Goal: Task Accomplishment & Management: Use online tool/utility

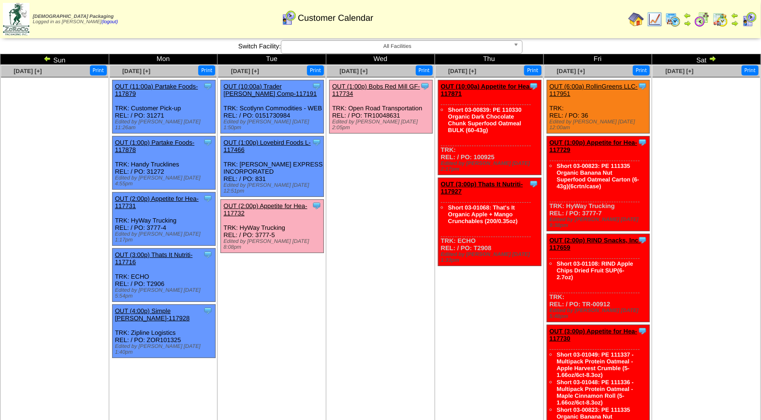
click at [280, 202] on link "OUT (2:00p) Appetite for Hea-117732" at bounding box center [265, 209] width 84 height 15
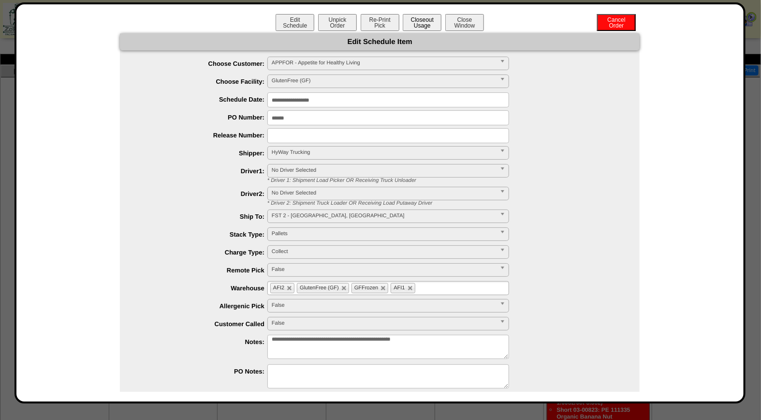
click at [416, 16] on button "Closeout Usage" at bounding box center [422, 22] width 39 height 17
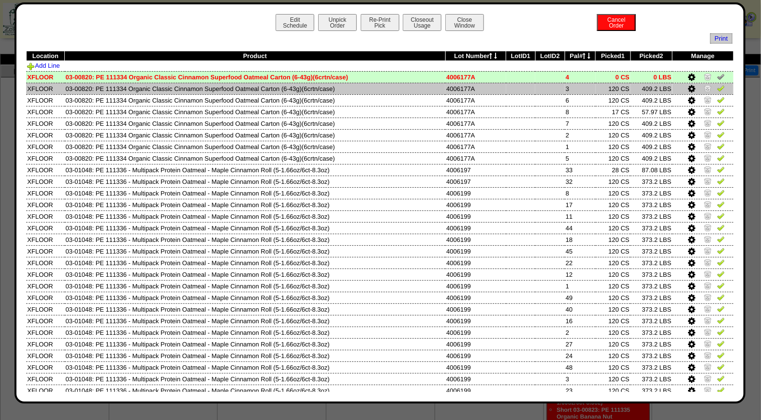
click at [717, 87] on img at bounding box center [721, 88] width 8 height 8
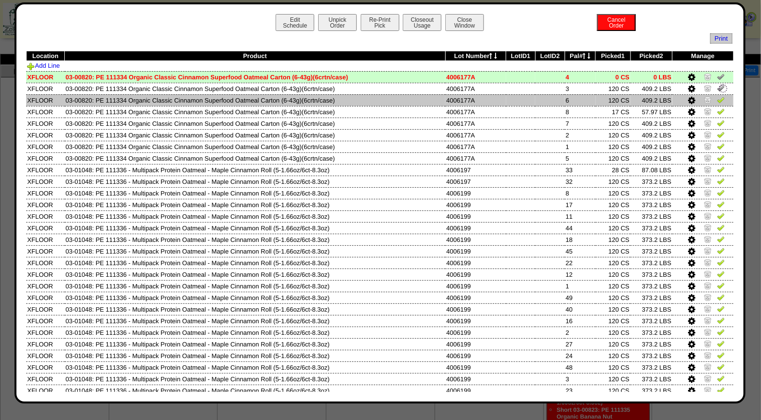
click at [717, 102] on img at bounding box center [721, 100] width 8 height 8
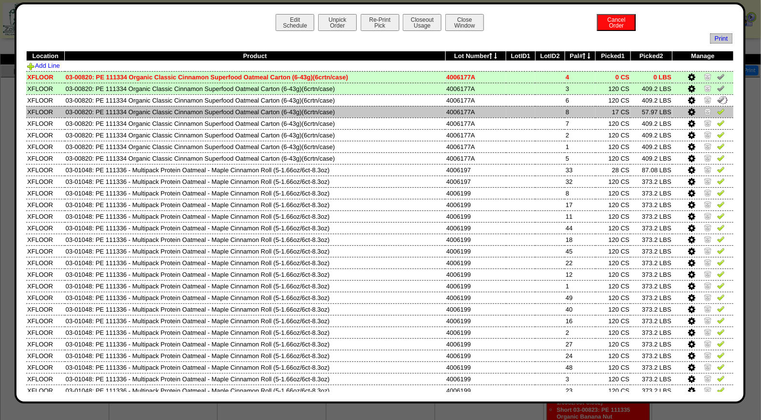
click at [717, 113] on img at bounding box center [721, 111] width 8 height 8
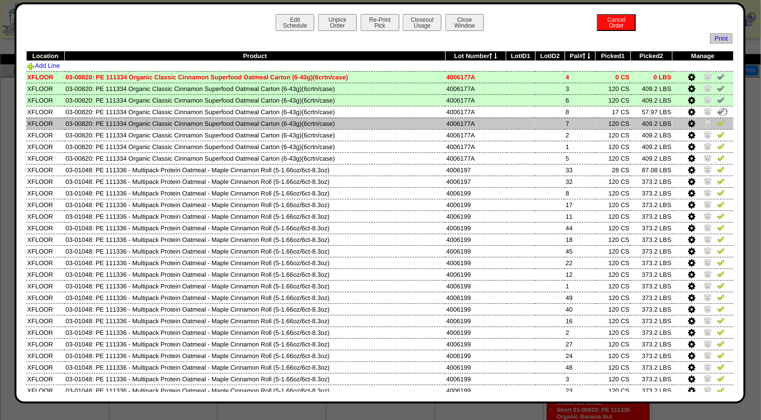
click at [717, 123] on img at bounding box center [721, 123] width 8 height 8
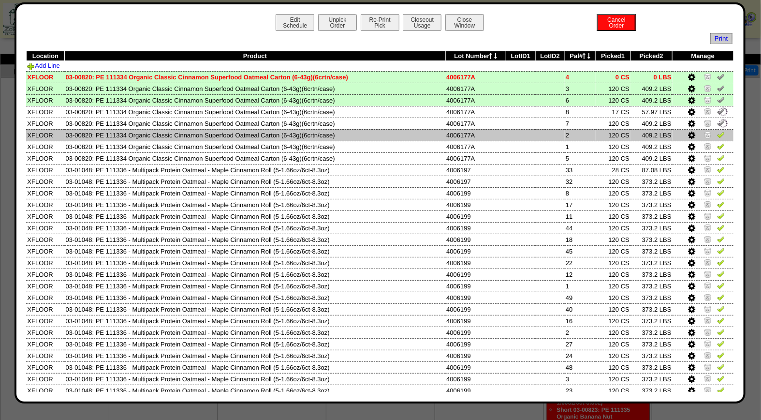
click at [717, 131] on img at bounding box center [721, 135] width 8 height 8
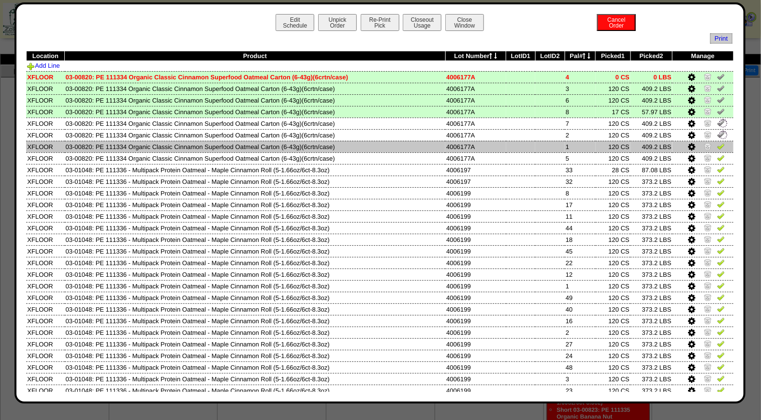
click at [717, 147] on img at bounding box center [721, 146] width 8 height 8
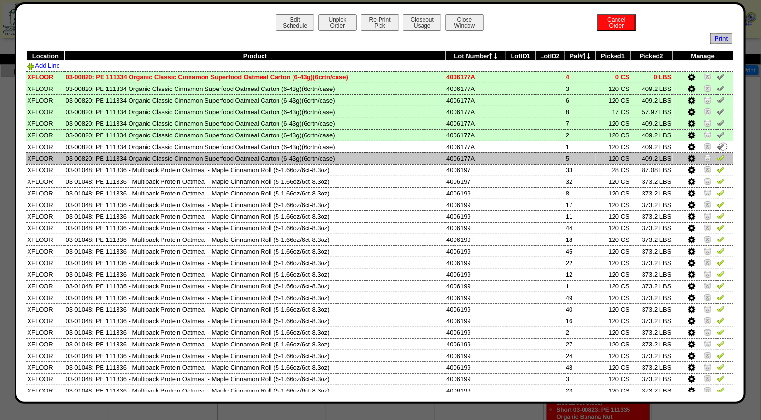
click at [717, 159] on img at bounding box center [721, 158] width 8 height 8
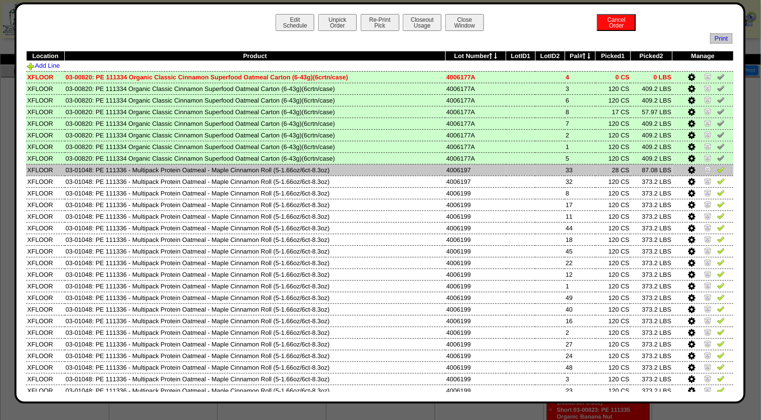
click at [717, 170] on img at bounding box center [721, 169] width 8 height 8
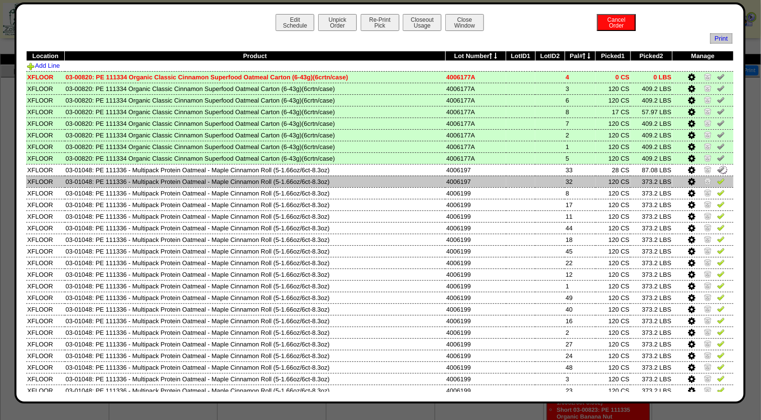
click at [717, 178] on img at bounding box center [721, 181] width 8 height 8
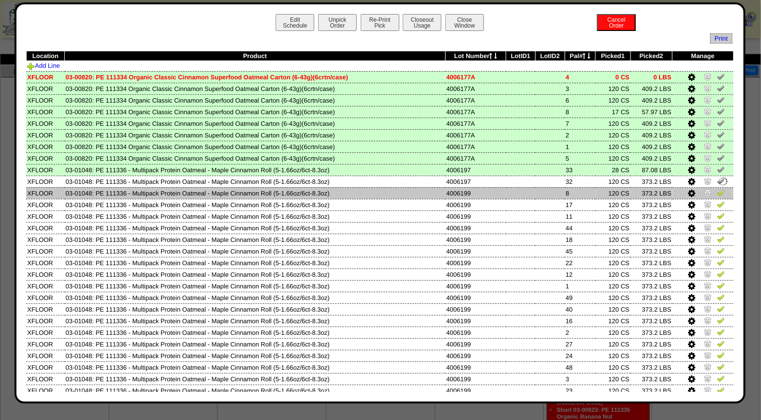
click at [717, 190] on img at bounding box center [721, 193] width 8 height 8
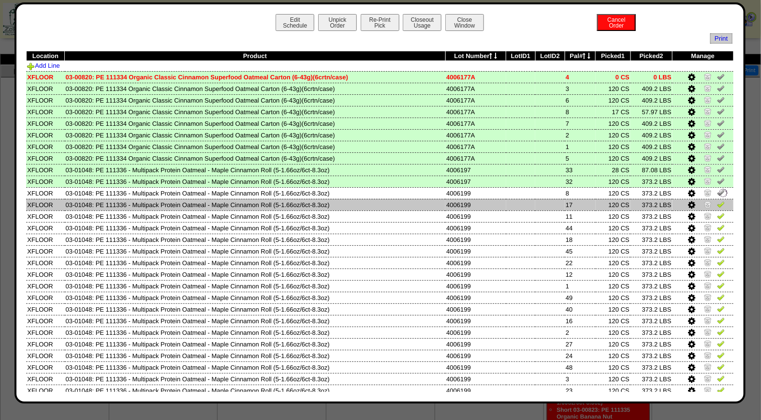
click at [717, 201] on img at bounding box center [721, 204] width 8 height 8
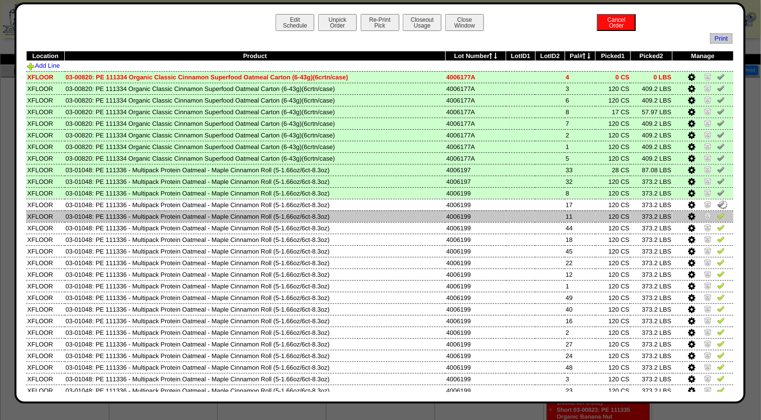
click at [717, 216] on img at bounding box center [721, 216] width 8 height 8
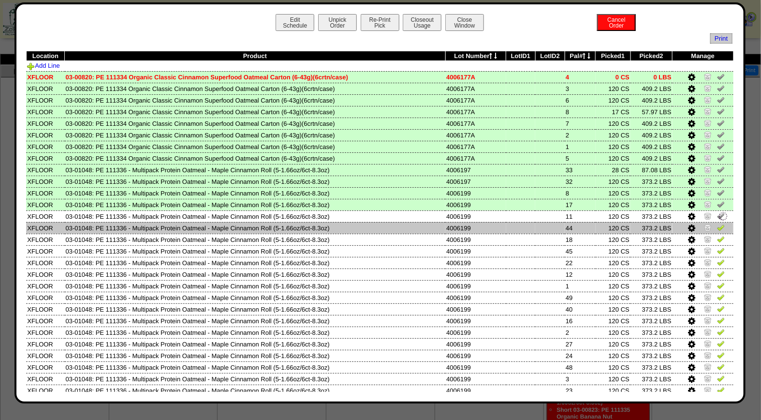
click at [717, 226] on img at bounding box center [721, 227] width 8 height 8
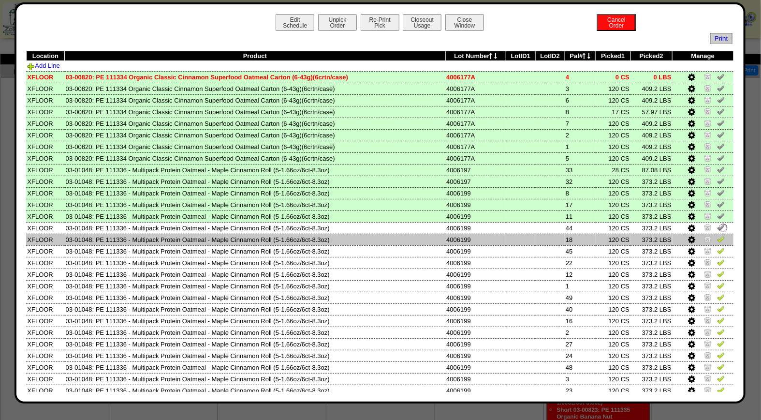
drag, startPoint x: 712, startPoint y: 235, endPoint x: 712, endPoint y: 242, distance: 6.3
click at [717, 236] on img at bounding box center [721, 239] width 8 height 8
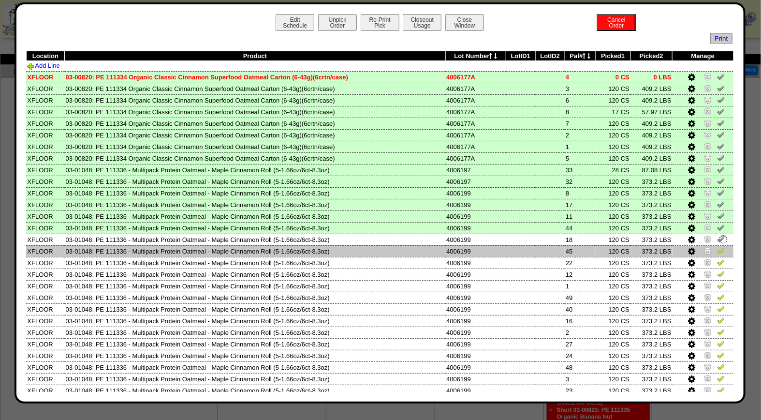
click at [717, 247] on img at bounding box center [721, 251] width 8 height 8
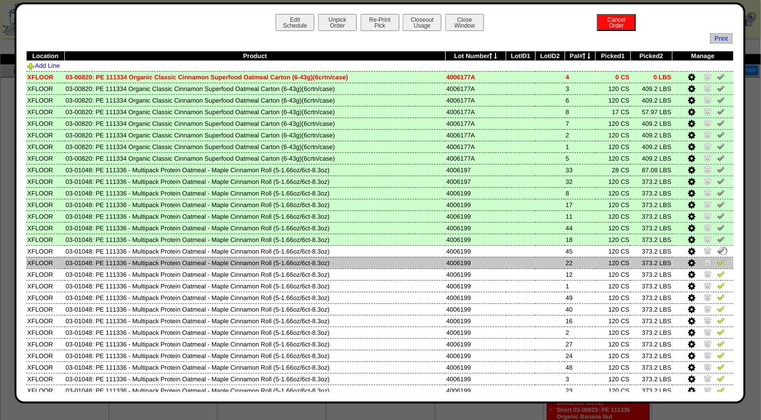
click at [717, 258] on img at bounding box center [721, 262] width 8 height 8
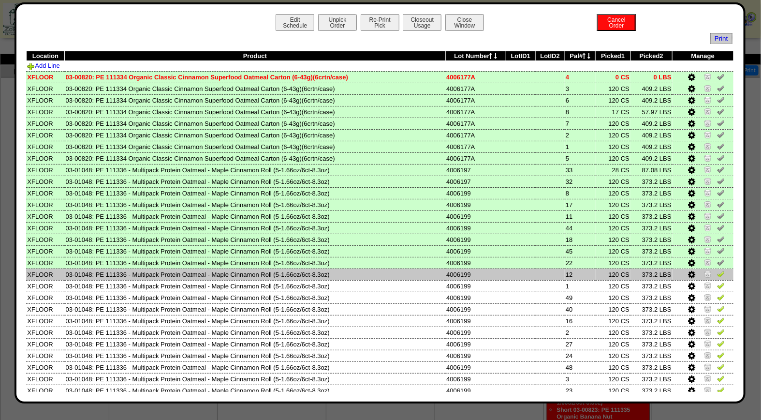
click at [717, 271] on img at bounding box center [721, 274] width 8 height 8
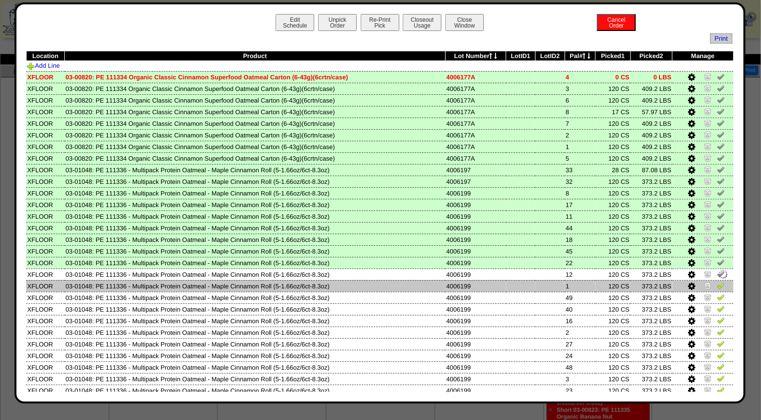
click at [717, 282] on img at bounding box center [721, 285] width 8 height 8
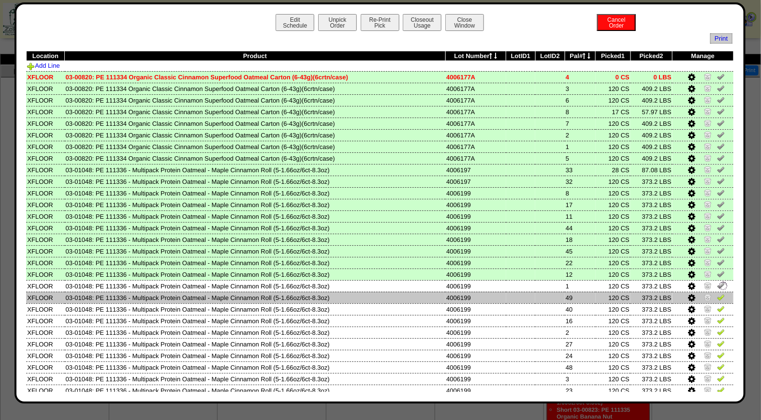
click at [717, 293] on img at bounding box center [721, 297] width 8 height 8
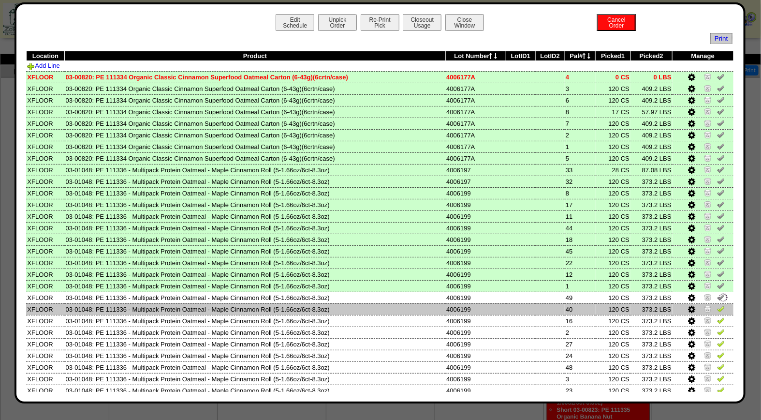
click at [717, 307] on img at bounding box center [721, 309] width 8 height 8
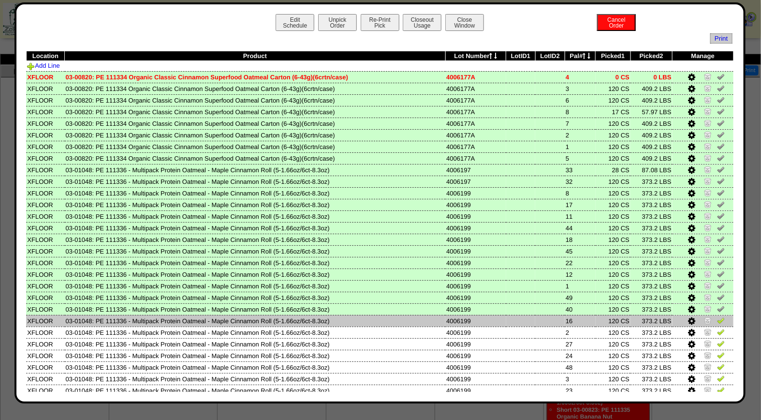
click at [717, 316] on img at bounding box center [721, 320] width 8 height 8
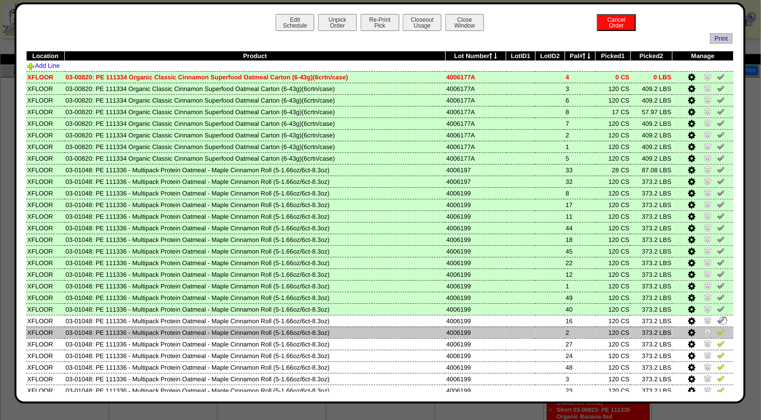
click at [717, 330] on img at bounding box center [721, 332] width 8 height 8
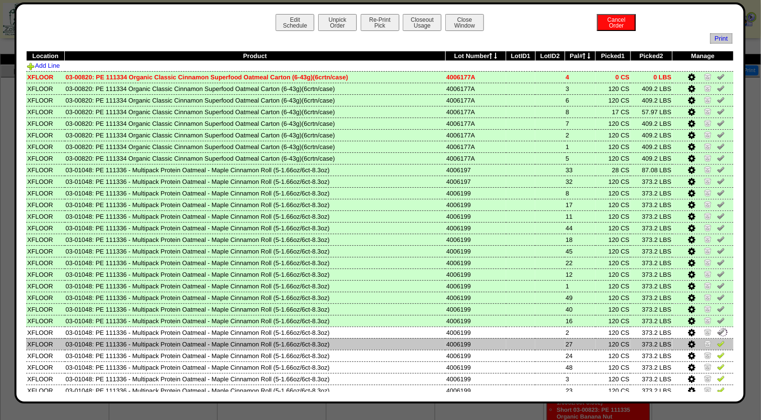
click at [717, 339] on img at bounding box center [721, 343] width 8 height 8
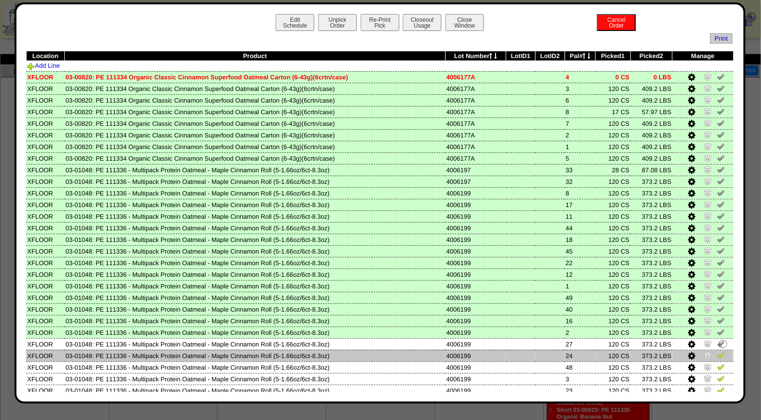
click at [717, 351] on img at bounding box center [721, 355] width 8 height 8
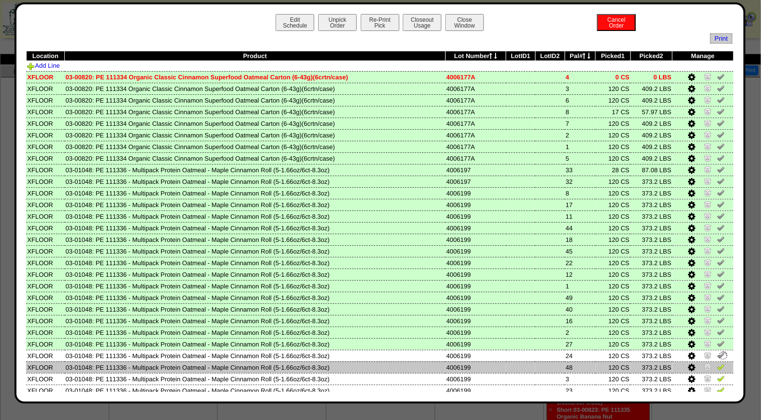
click at [717, 365] on img at bounding box center [721, 367] width 8 height 8
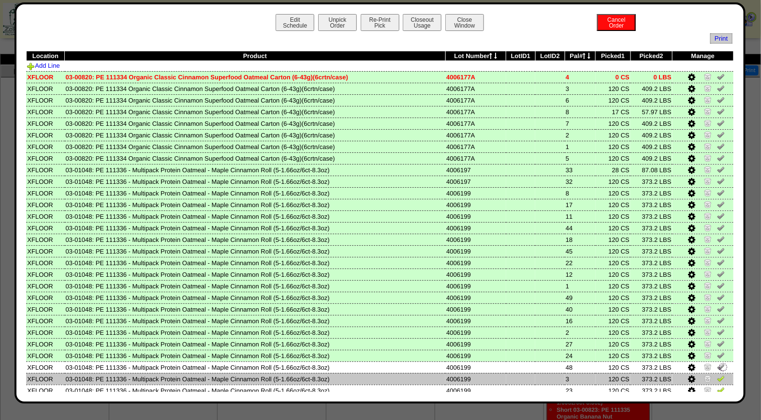
click at [717, 374] on img at bounding box center [721, 378] width 8 height 8
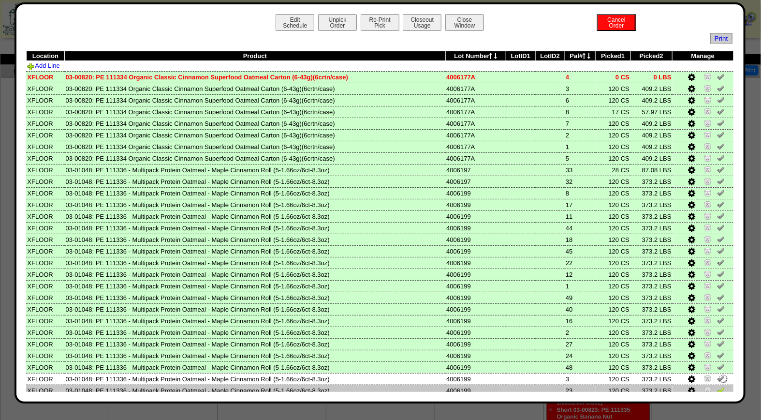
click at [717, 386] on img at bounding box center [721, 390] width 8 height 8
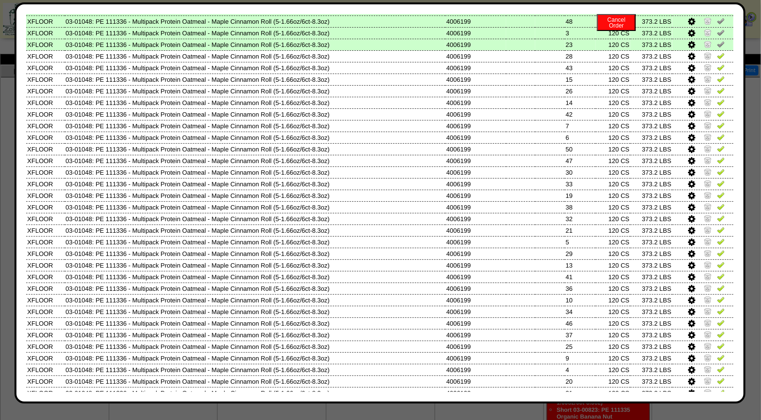
scroll to position [345, 0]
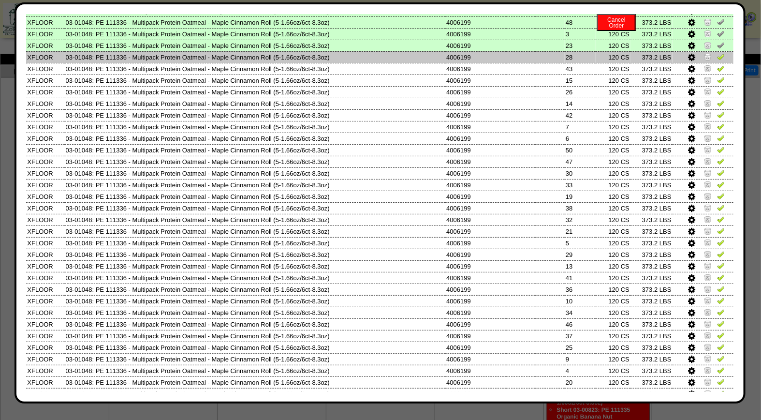
click at [717, 53] on img at bounding box center [721, 57] width 8 height 8
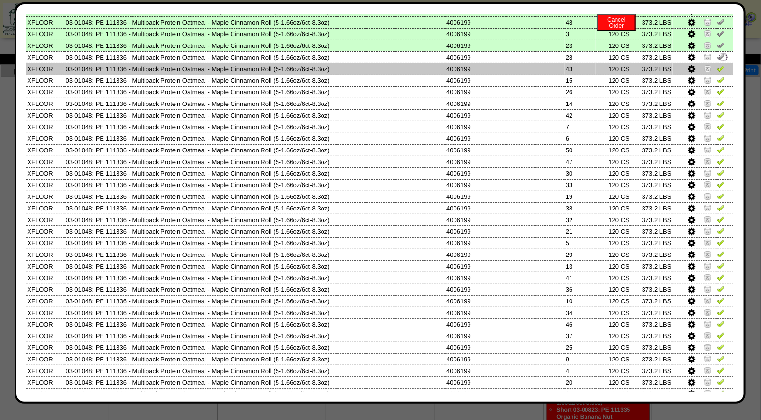
click at [717, 64] on img at bounding box center [721, 68] width 8 height 8
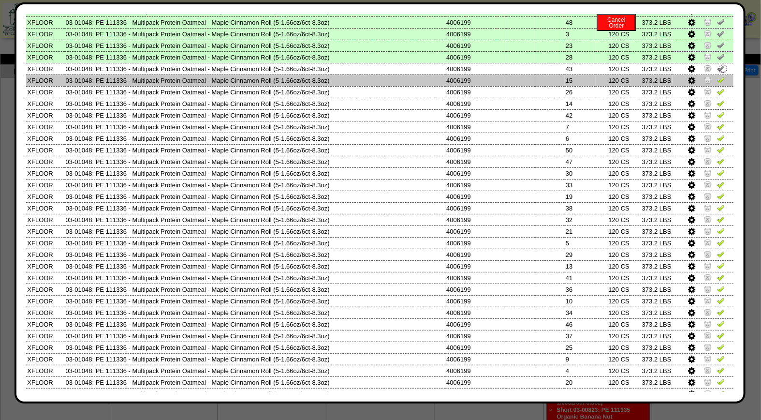
click at [717, 76] on img at bounding box center [721, 80] width 8 height 8
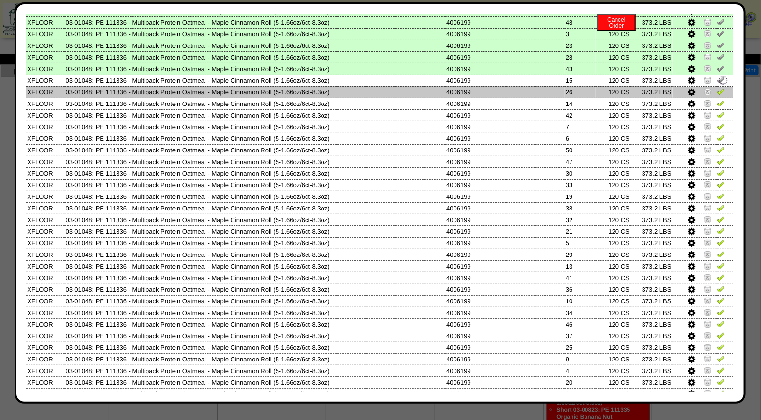
click at [717, 87] on img at bounding box center [721, 91] width 8 height 8
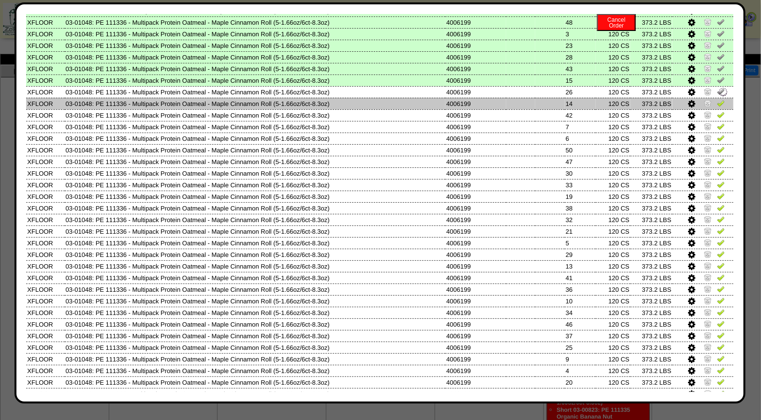
click at [717, 99] on img at bounding box center [721, 103] width 8 height 8
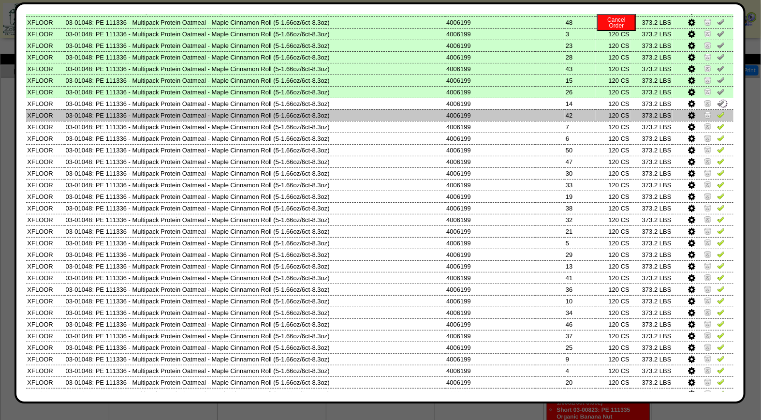
click at [717, 111] on img at bounding box center [721, 115] width 8 height 8
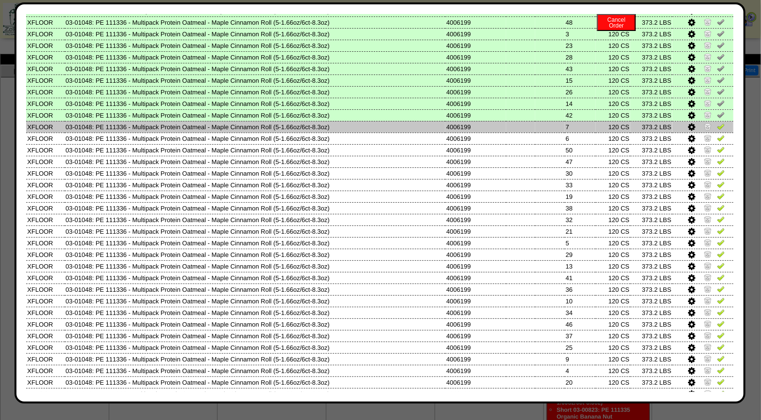
click at [717, 122] on img at bounding box center [721, 126] width 8 height 8
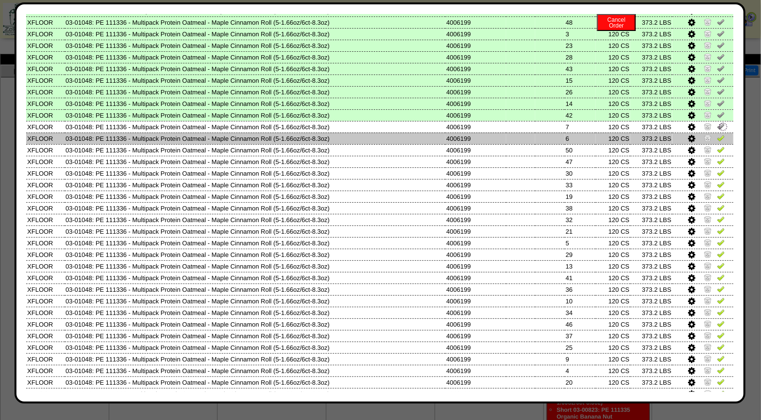
click at [717, 134] on img at bounding box center [721, 138] width 8 height 8
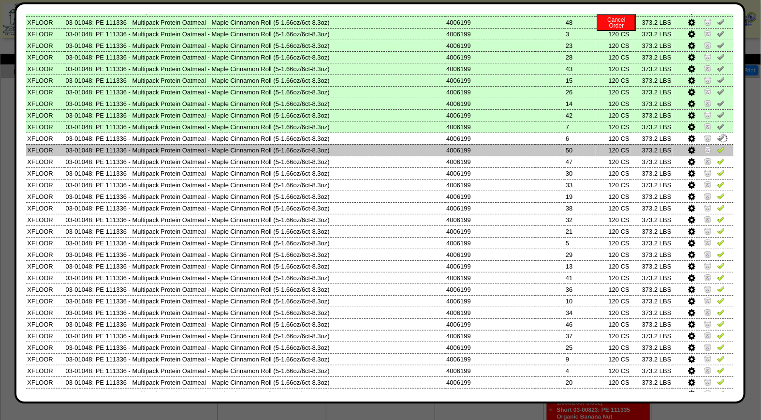
click at [717, 146] on img at bounding box center [721, 150] width 8 height 8
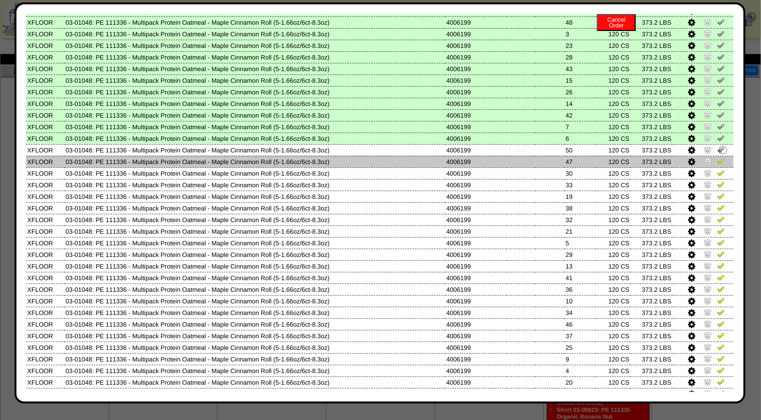
click at [717, 157] on img at bounding box center [721, 161] width 8 height 8
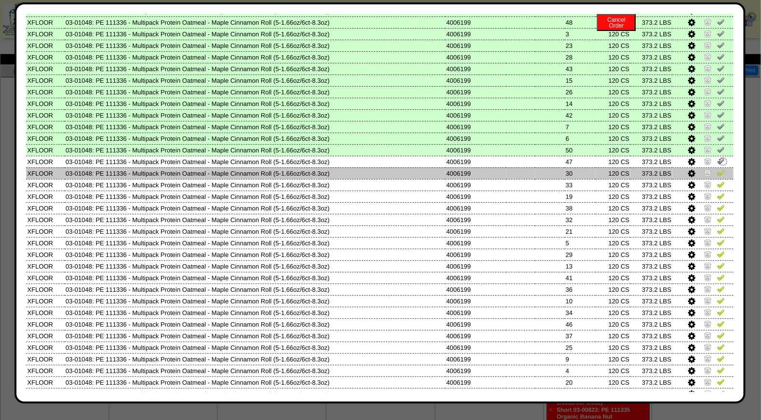
click at [717, 169] on img at bounding box center [721, 173] width 8 height 8
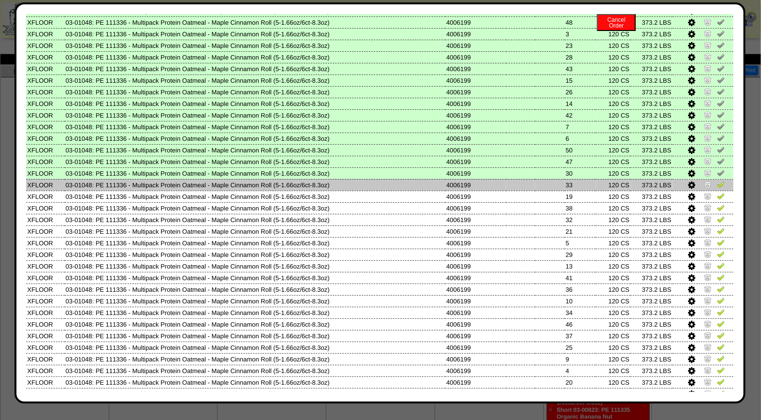
click at [717, 180] on img at bounding box center [721, 184] width 8 height 8
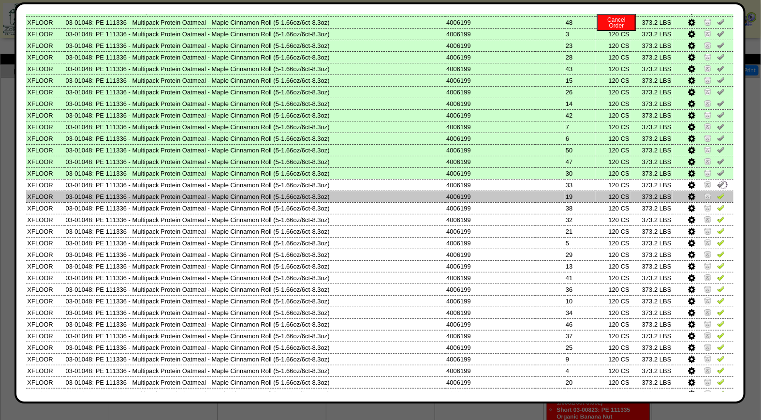
click at [717, 192] on img at bounding box center [721, 196] width 8 height 8
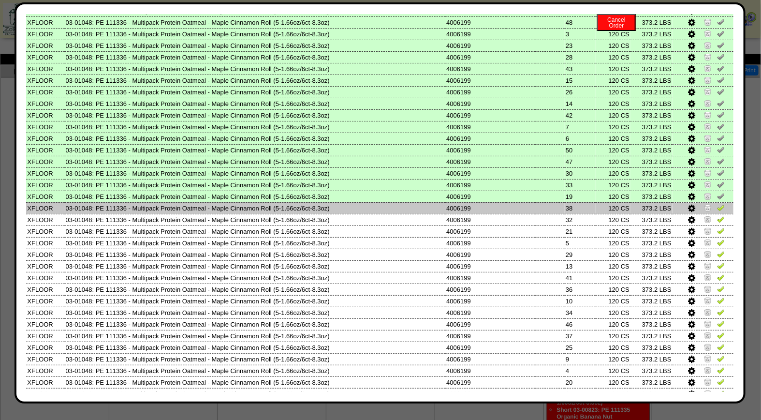
click at [717, 204] on img at bounding box center [721, 208] width 8 height 8
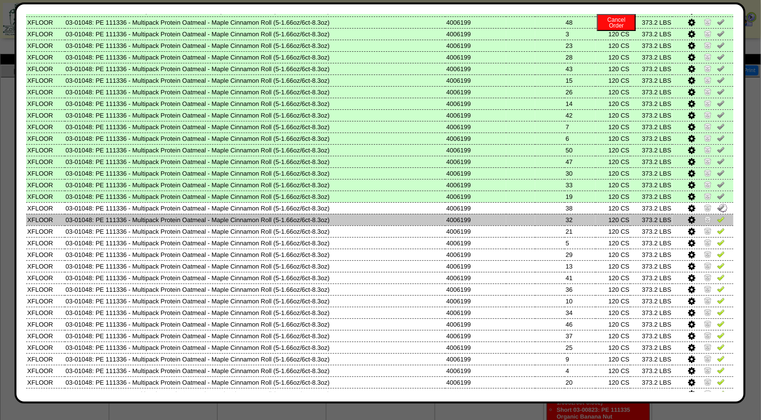
click at [717, 215] on img at bounding box center [721, 219] width 8 height 8
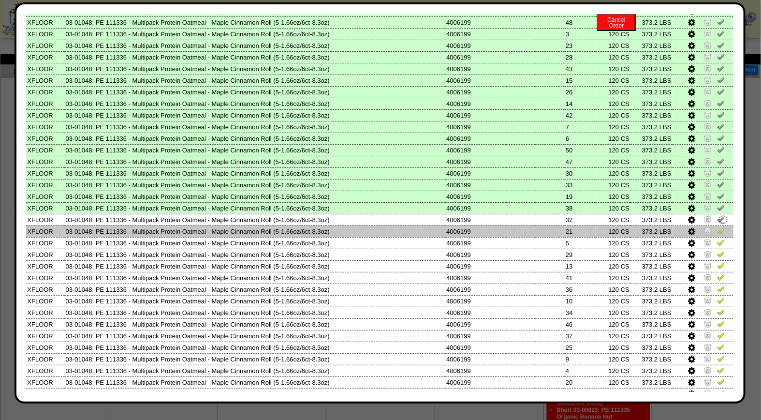
click at [717, 227] on img at bounding box center [721, 231] width 8 height 8
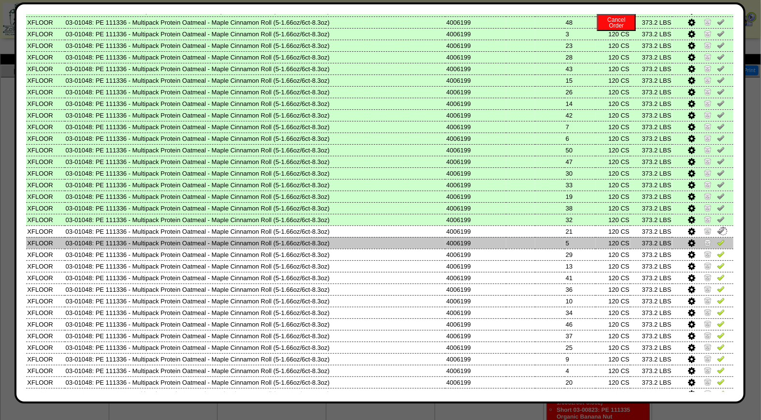
click at [717, 238] on img at bounding box center [721, 242] width 8 height 8
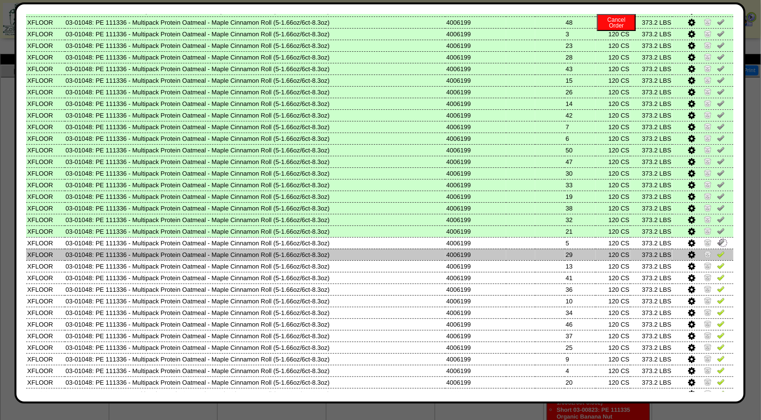
click at [717, 250] on img at bounding box center [721, 254] width 8 height 8
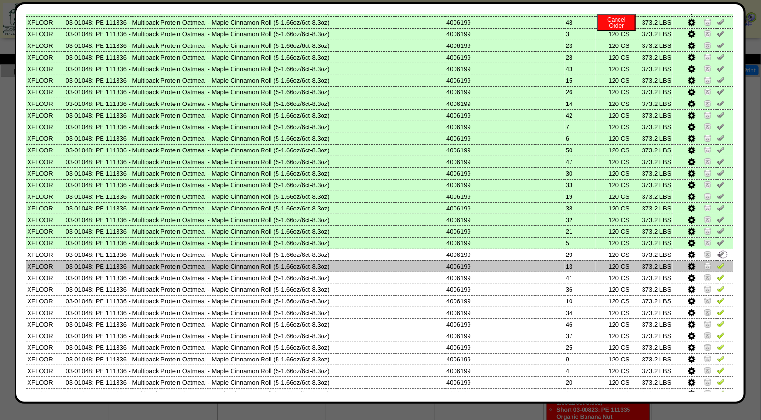
click at [717, 262] on img at bounding box center [721, 266] width 8 height 8
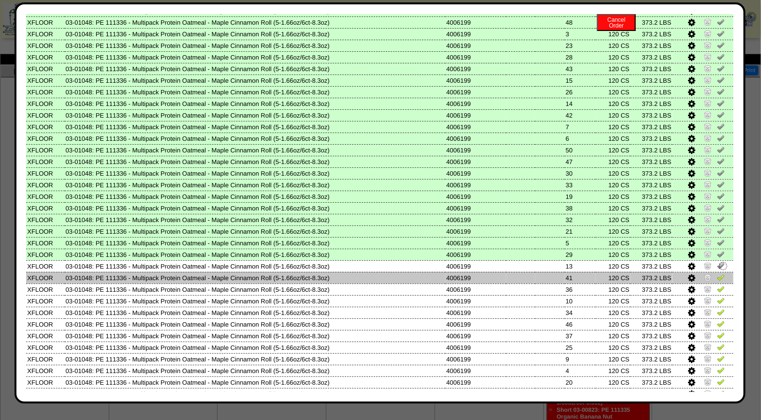
click at [717, 273] on img at bounding box center [721, 277] width 8 height 8
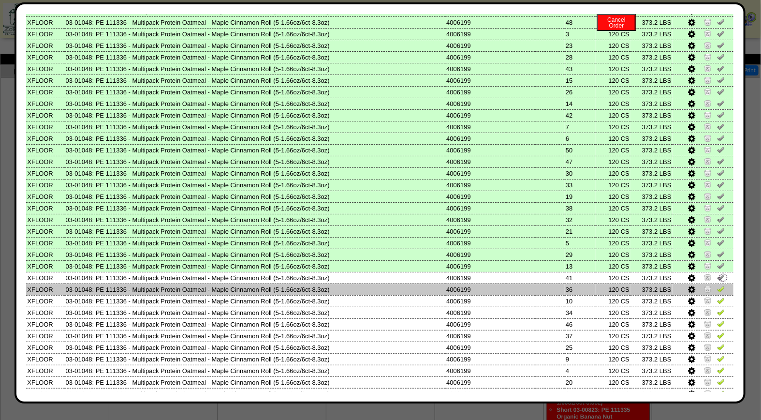
click at [717, 287] on link at bounding box center [721, 290] width 8 height 7
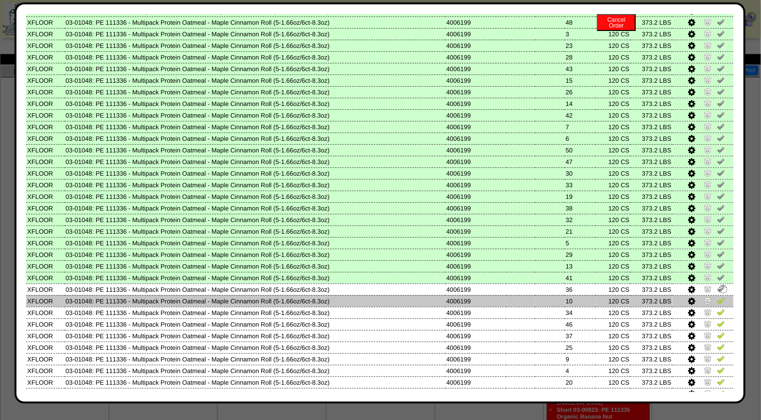
click at [717, 296] on img at bounding box center [721, 300] width 8 height 8
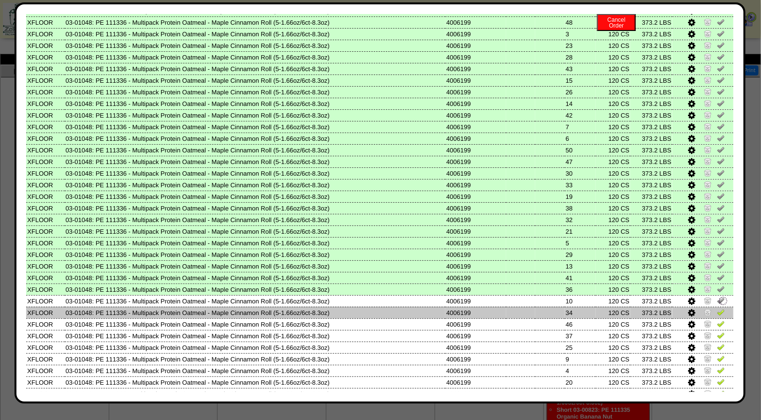
click at [717, 308] on img at bounding box center [721, 312] width 8 height 8
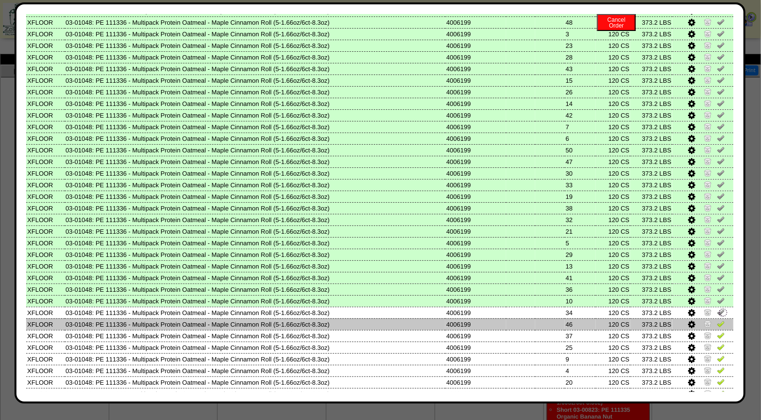
click at [717, 320] on img at bounding box center [721, 324] width 8 height 8
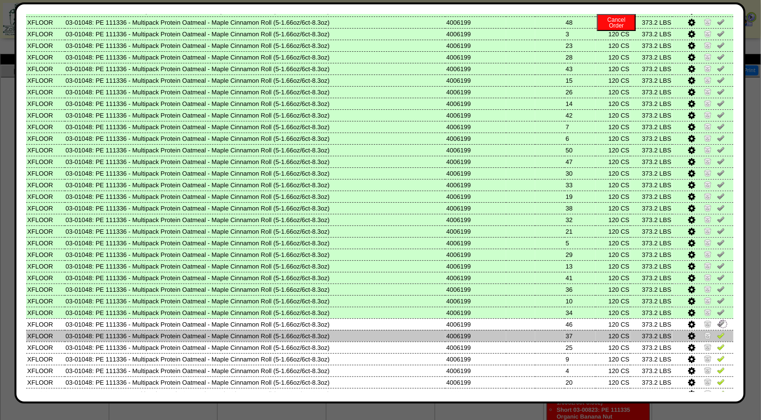
click at [717, 331] on img at bounding box center [721, 335] width 8 height 8
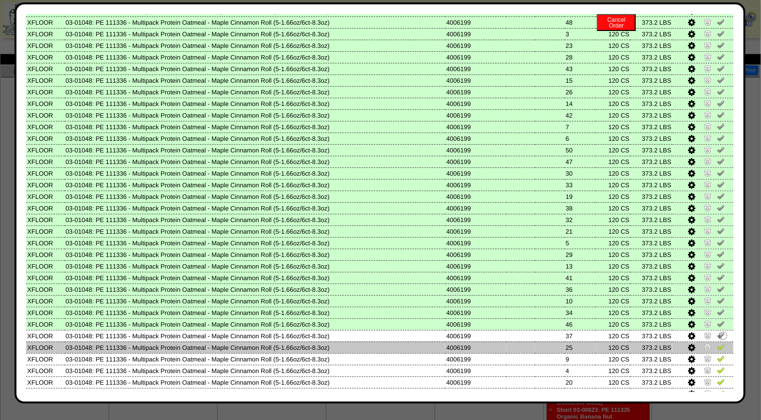
click at [717, 343] on img at bounding box center [721, 347] width 8 height 8
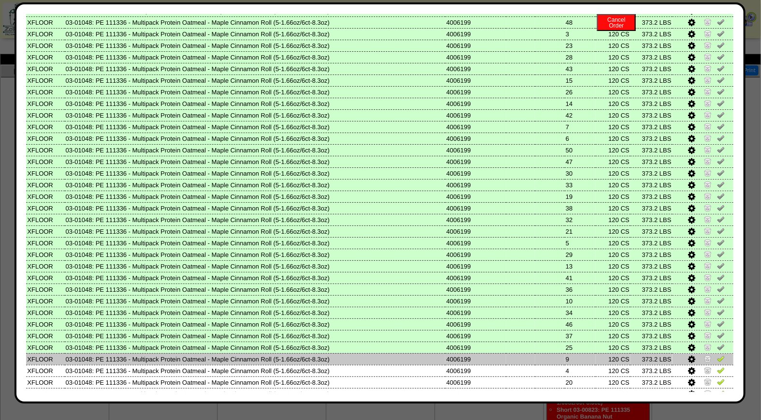
click at [717, 354] on img at bounding box center [721, 358] width 8 height 8
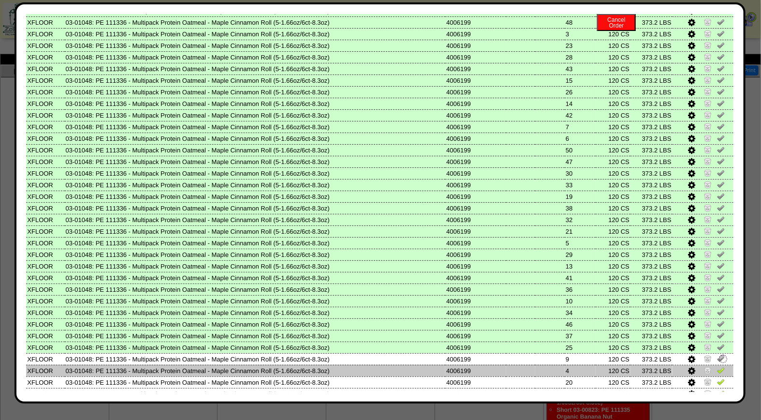
click at [717, 366] on img at bounding box center [721, 370] width 8 height 8
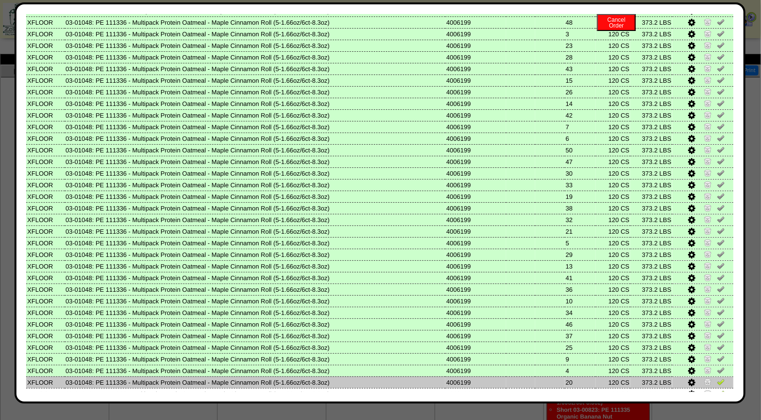
click at [717, 378] on img at bounding box center [721, 382] width 8 height 8
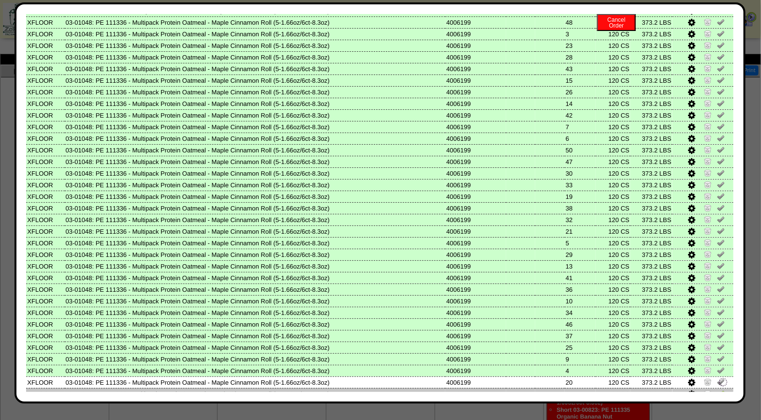
click at [717, 389] on img at bounding box center [721, 393] width 8 height 8
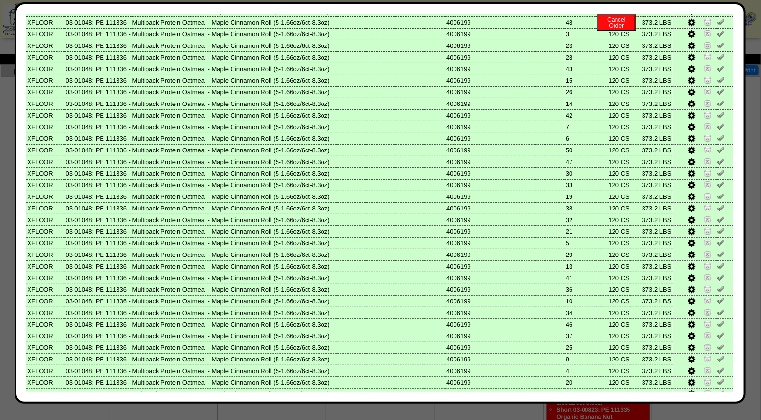
scroll to position [399, 0]
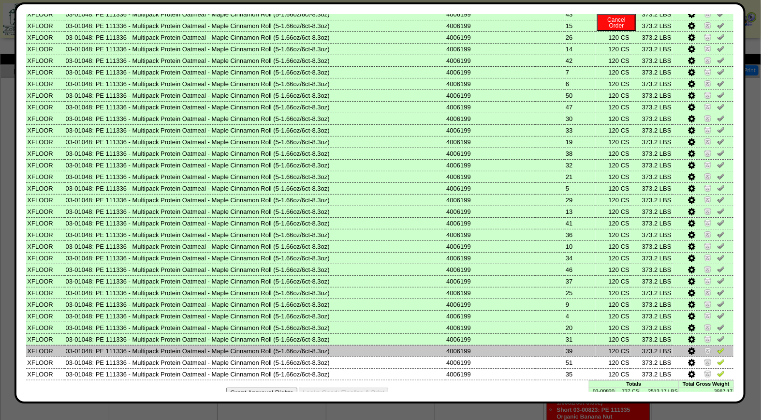
click at [717, 346] on img at bounding box center [721, 350] width 8 height 8
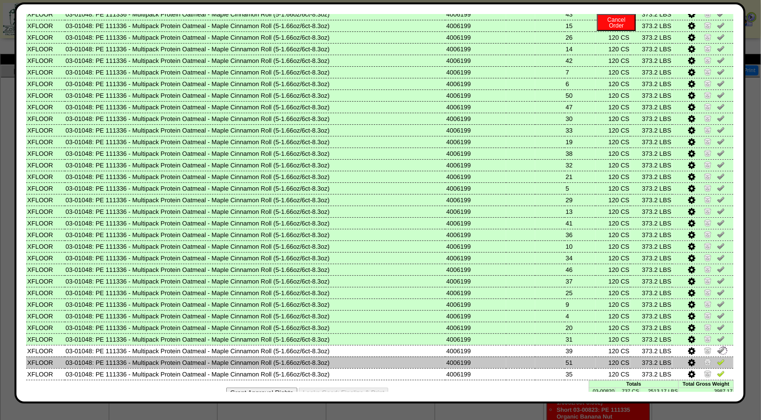
click at [717, 358] on img at bounding box center [721, 362] width 8 height 8
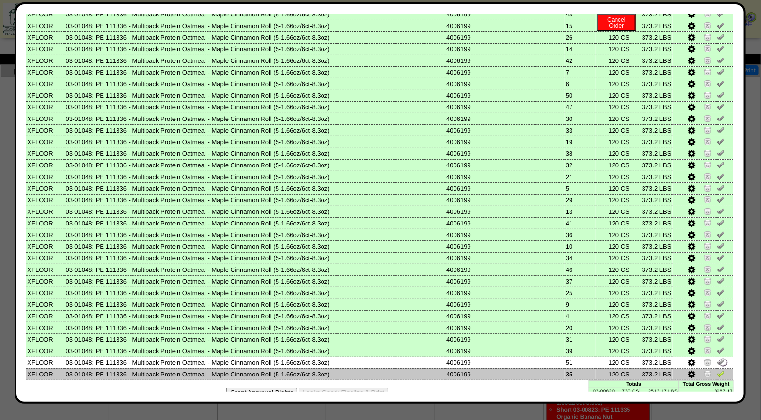
click at [717, 369] on img at bounding box center [721, 373] width 8 height 8
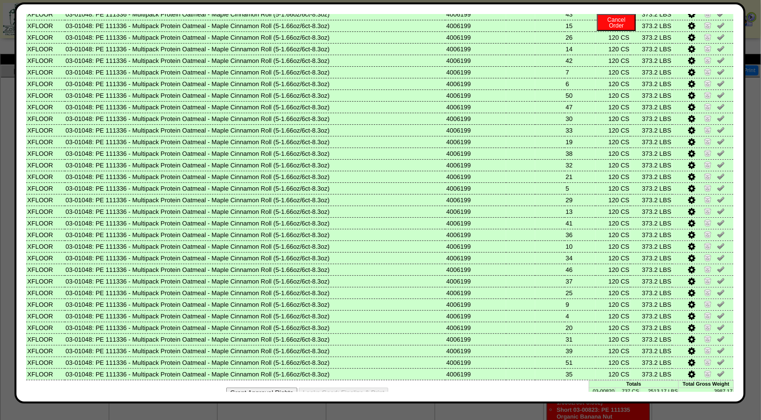
scroll to position [0, 0]
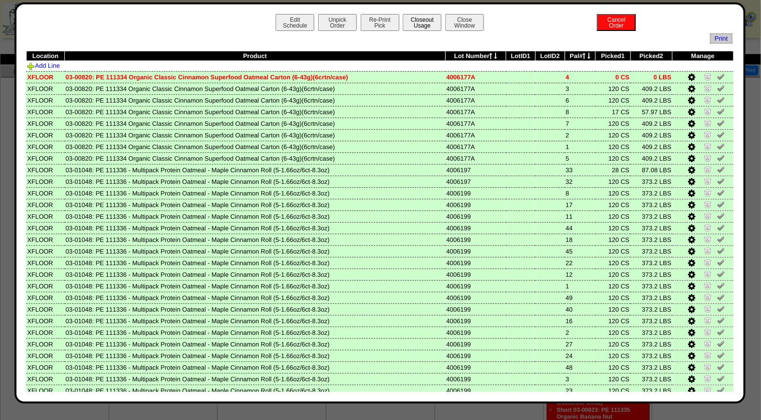
click at [418, 22] on button "Closeout Usage" at bounding box center [422, 22] width 39 height 17
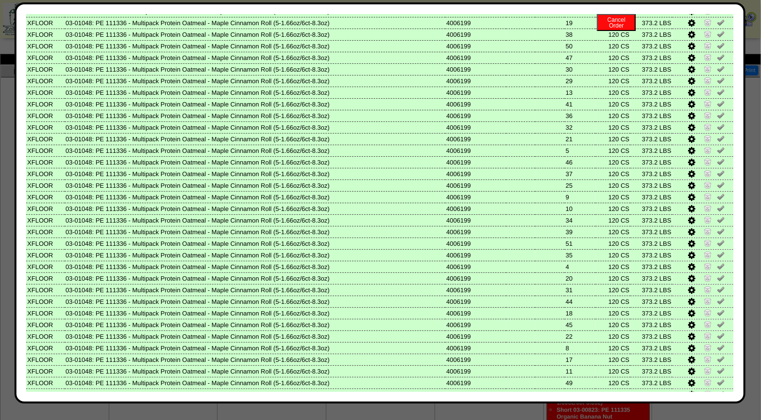
scroll to position [399, 0]
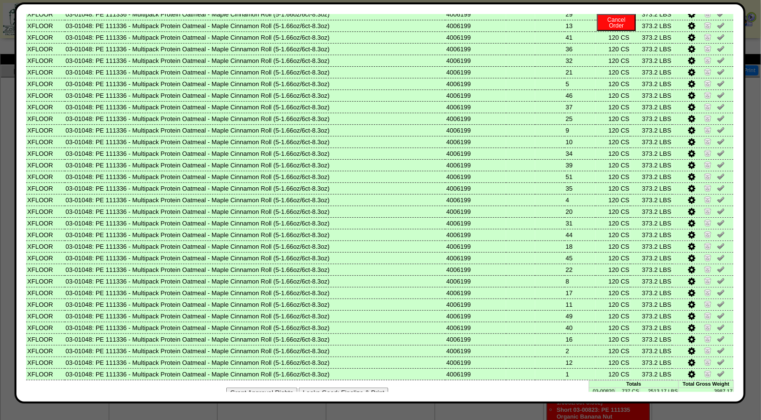
click at [356, 387] on button "Looks Good: Finalize & Print" at bounding box center [343, 392] width 89 height 10
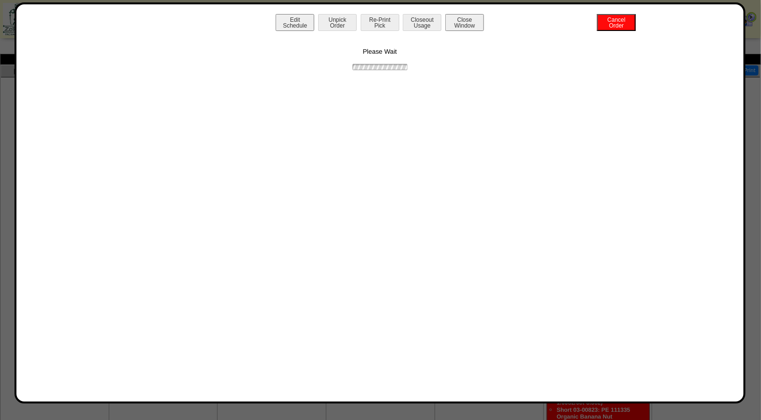
scroll to position [0, 0]
click at [376, 21] on button "Print BOL" at bounding box center [380, 22] width 39 height 17
